Goal: Use online tool/utility: Utilize a website feature to perform a specific function

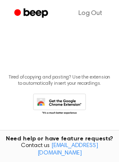
scroll to position [118, 0]
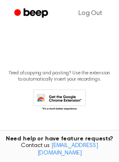
click at [50, 98] on icon at bounding box center [59, 100] width 53 height 23
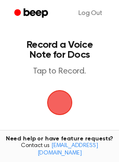
click at [65, 102] on span "button" at bounding box center [59, 102] width 25 height 25
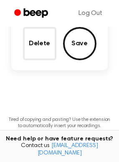
scroll to position [121, 0]
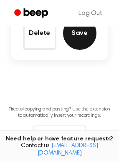
click at [80, 39] on button "Save" at bounding box center [79, 33] width 33 height 33
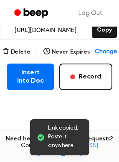
scroll to position [158, 0]
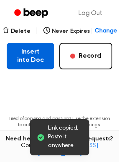
click at [36, 56] on button "Insert into Doc" at bounding box center [30, 56] width 47 height 27
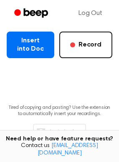
scroll to position [169, 0]
